Goal: Information Seeking & Learning: Check status

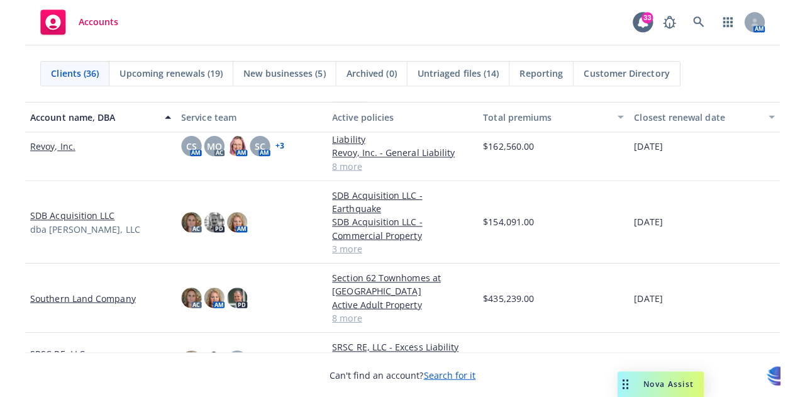
scroll to position [1248, 0]
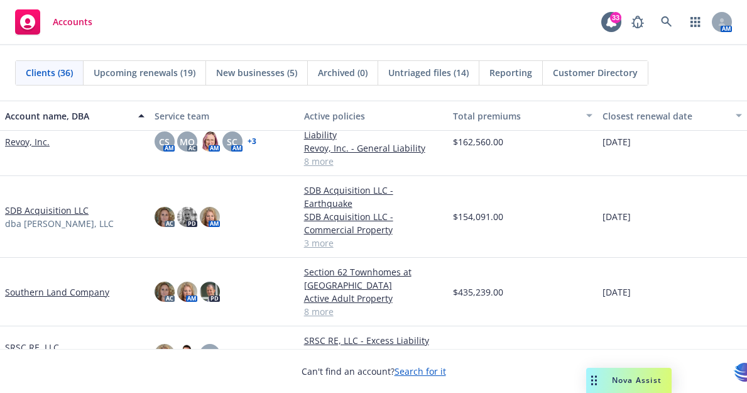
click at [18, 145] on link "Revoy, Inc." at bounding box center [27, 141] width 45 height 13
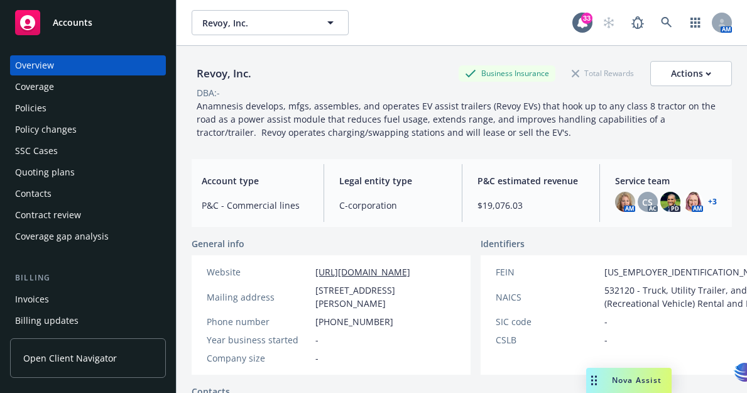
click at [33, 107] on div "Policies" at bounding box center [30, 108] width 31 height 20
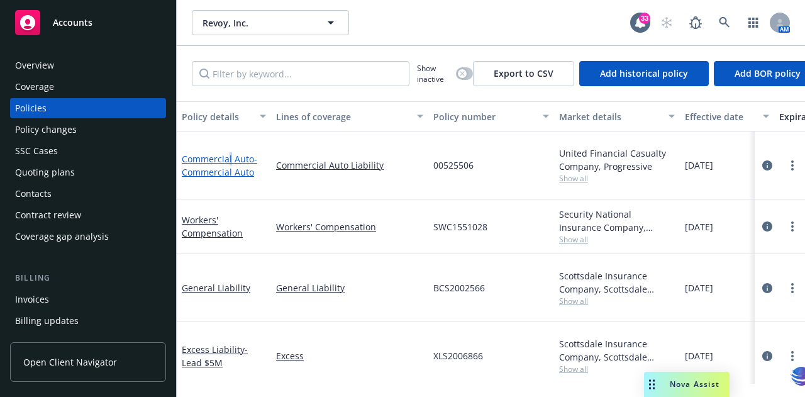
click at [229, 153] on link "Commercial Auto - Commercial Auto" at bounding box center [219, 165] width 75 height 25
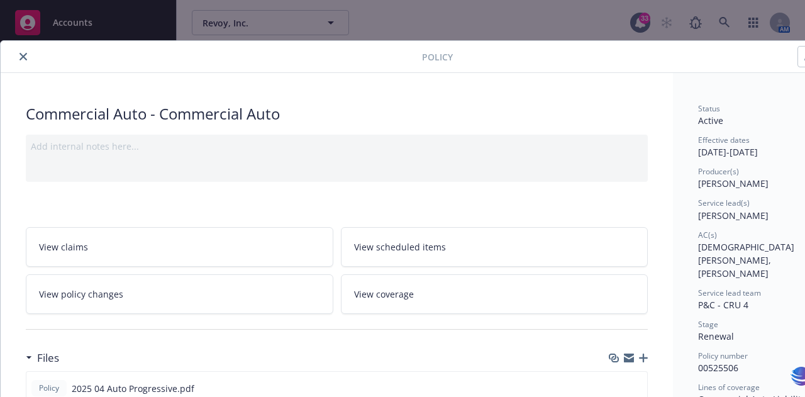
click at [25, 55] on icon "close" at bounding box center [23, 57] width 8 height 8
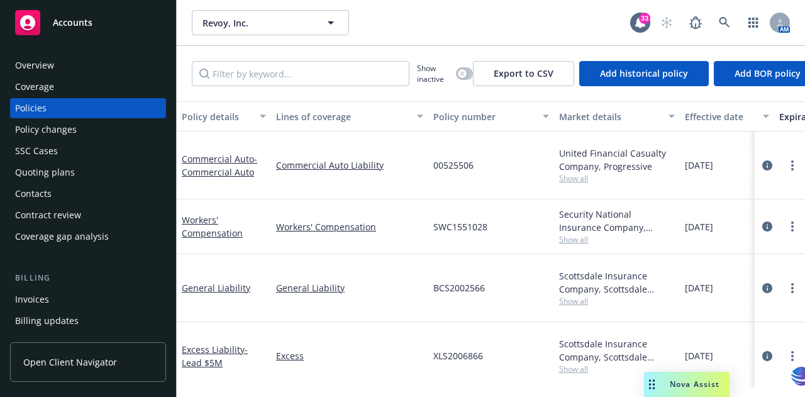
click at [39, 63] on div "Overview" at bounding box center [34, 65] width 39 height 20
